Goal: Check status: Check status

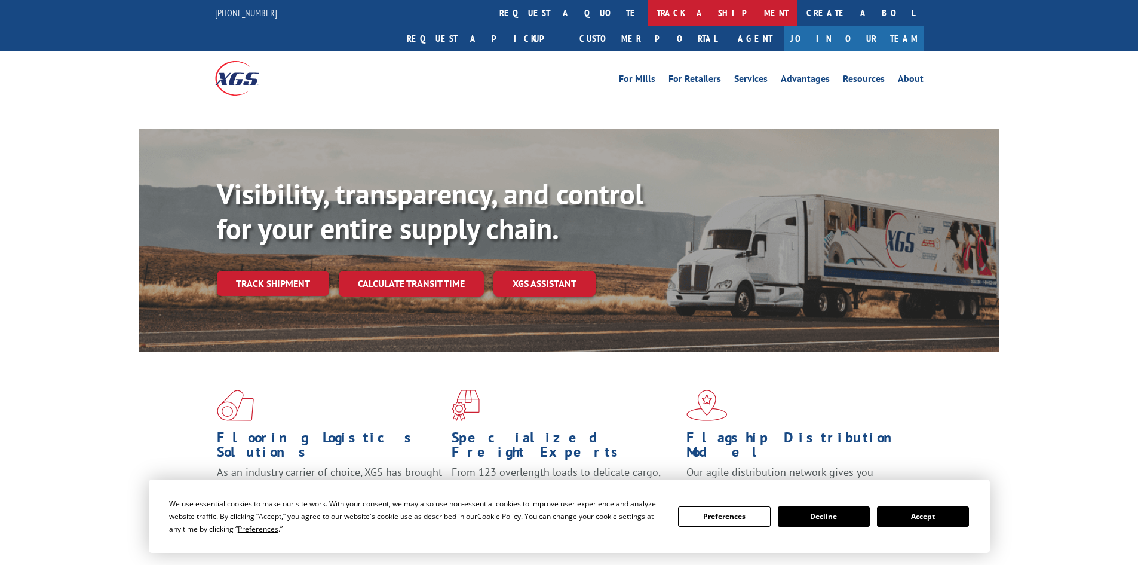
click at [648, 10] on link "track a shipment" at bounding box center [723, 13] width 150 height 26
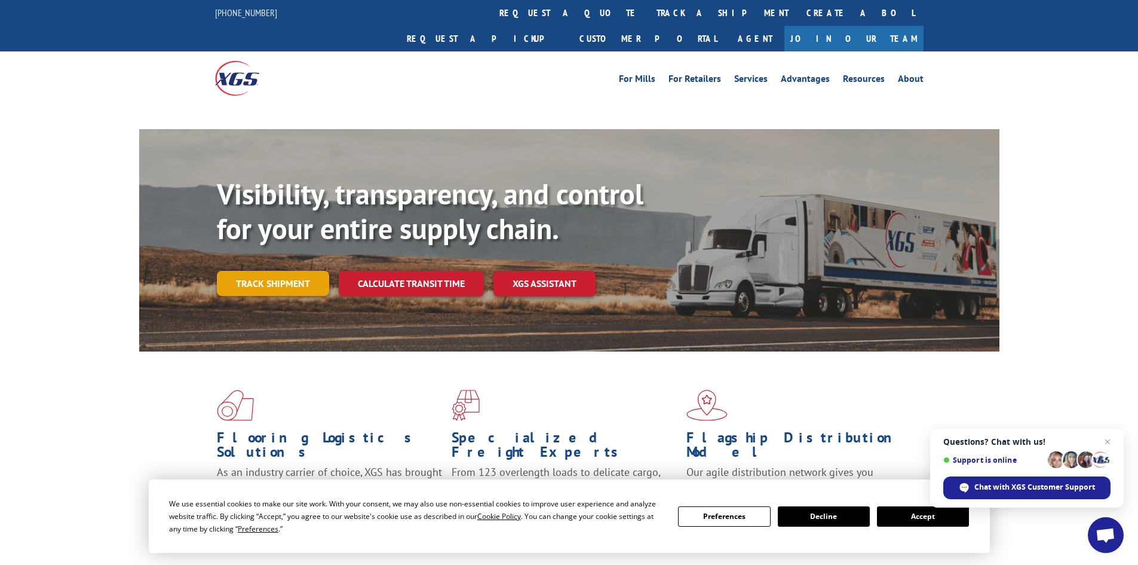
click at [247, 271] on link "Track shipment" at bounding box center [273, 283] width 112 height 25
click at [275, 271] on link "Track shipment" at bounding box center [273, 283] width 112 height 25
click at [917, 515] on button "Accept" at bounding box center [923, 516] width 92 height 20
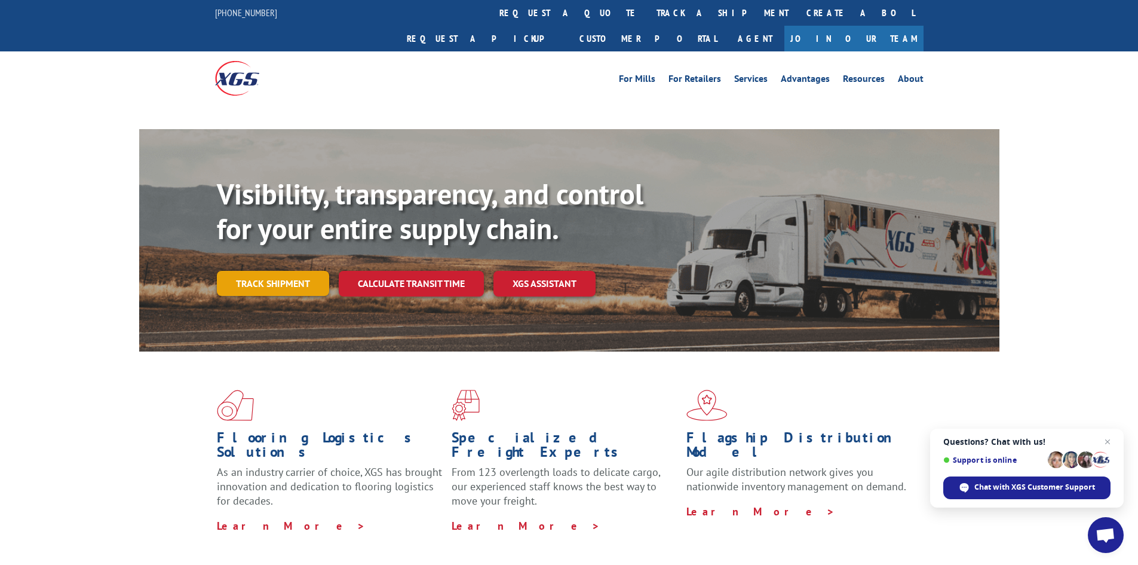
drag, startPoint x: 304, startPoint y: 258, endPoint x: 235, endPoint y: 264, distance: 69.0
click at [303, 271] on link "Track shipment" at bounding box center [273, 283] width 112 height 25
click at [1106, 440] on span "Close chat" at bounding box center [1107, 441] width 15 height 15
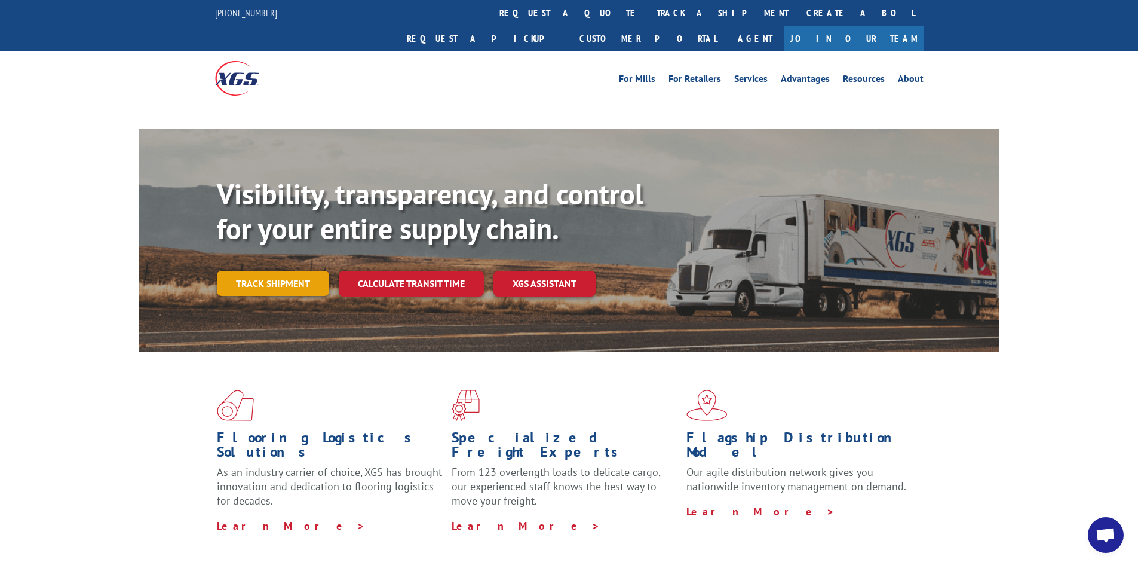
click at [258, 271] on link "Track shipment" at bounding box center [273, 283] width 112 height 25
